Goal: Check status: Check status

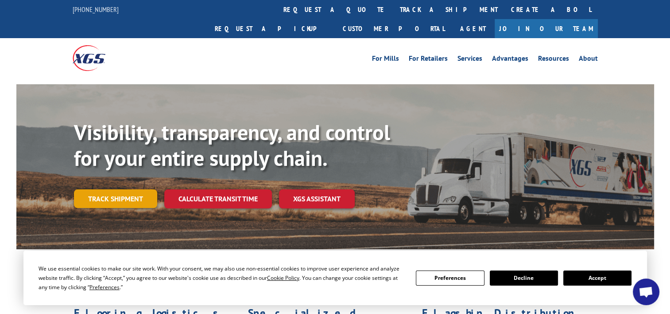
click at [136, 189] on link "Track shipment" at bounding box center [115, 198] width 83 height 19
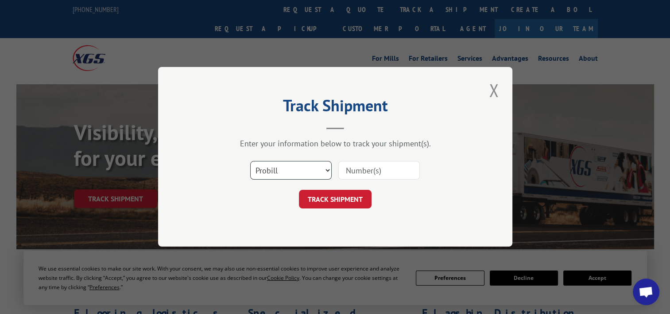
click at [308, 163] on select "Select category... Probill BOL PO" at bounding box center [290, 170] width 81 height 19
select select "po"
click at [250, 161] on select "Select category... Probill BOL PO" at bounding box center [290, 170] width 81 height 19
click at [350, 170] on input at bounding box center [378, 170] width 81 height 19
click at [358, 162] on input at bounding box center [378, 170] width 81 height 19
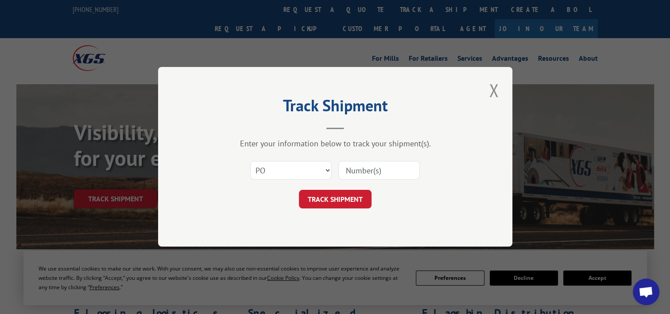
click at [359, 170] on input at bounding box center [378, 170] width 81 height 19
paste input "03536090"
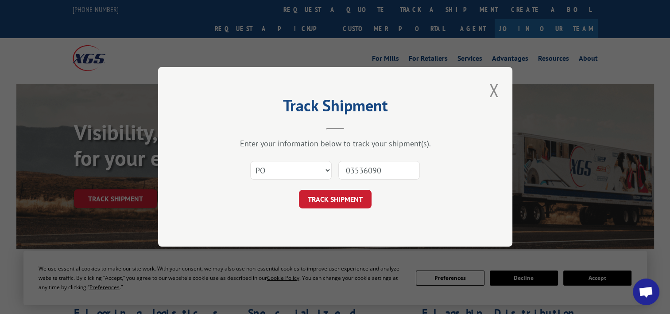
click at [363, 173] on input "03536090" at bounding box center [378, 170] width 81 height 19
type input "03536090"
click at [342, 200] on button "TRACK SHIPMENT" at bounding box center [335, 199] width 73 height 19
